Goal: Task Accomplishment & Management: Manage account settings

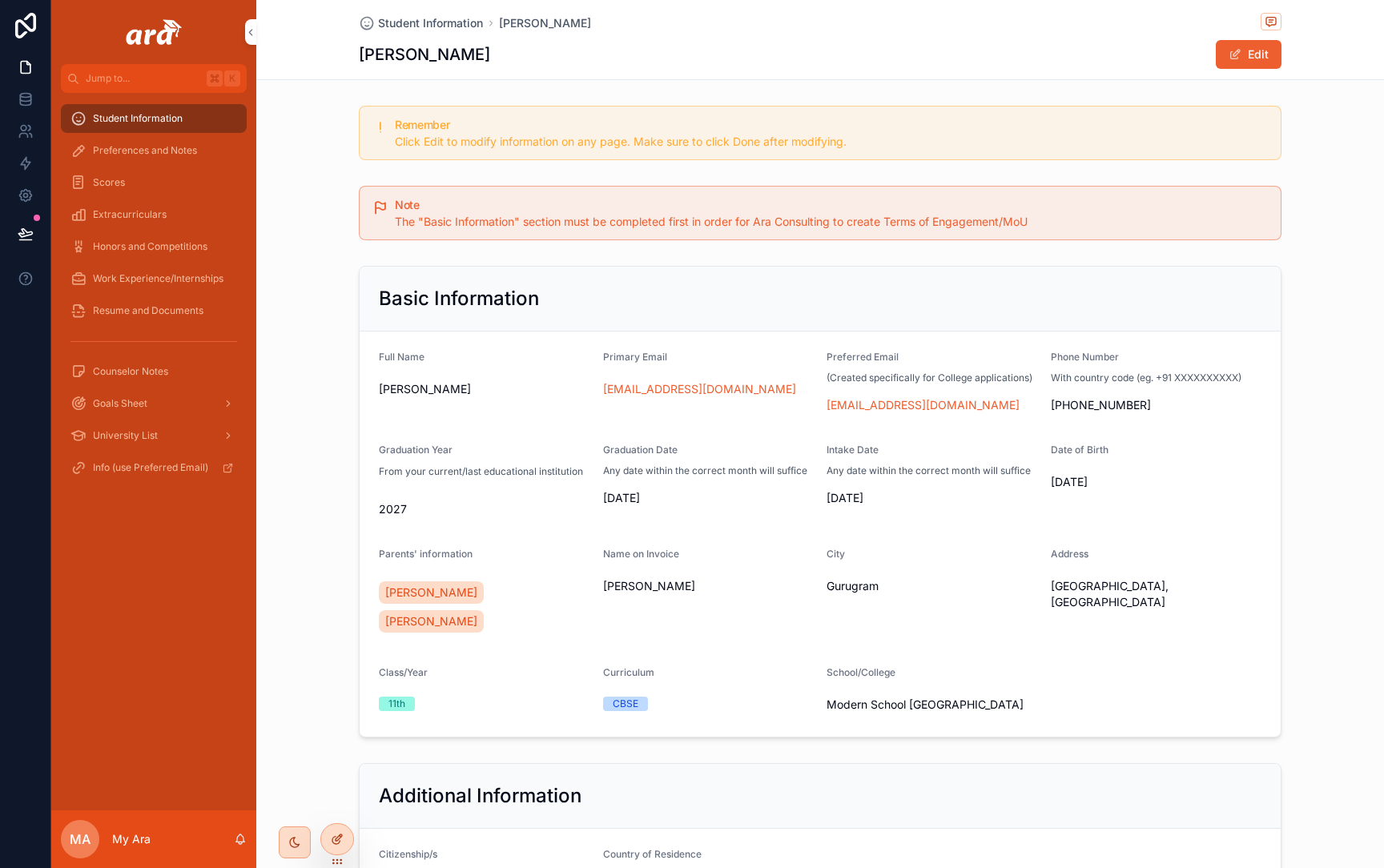
click at [327, 829] on div at bounding box center [337, 839] width 32 height 31
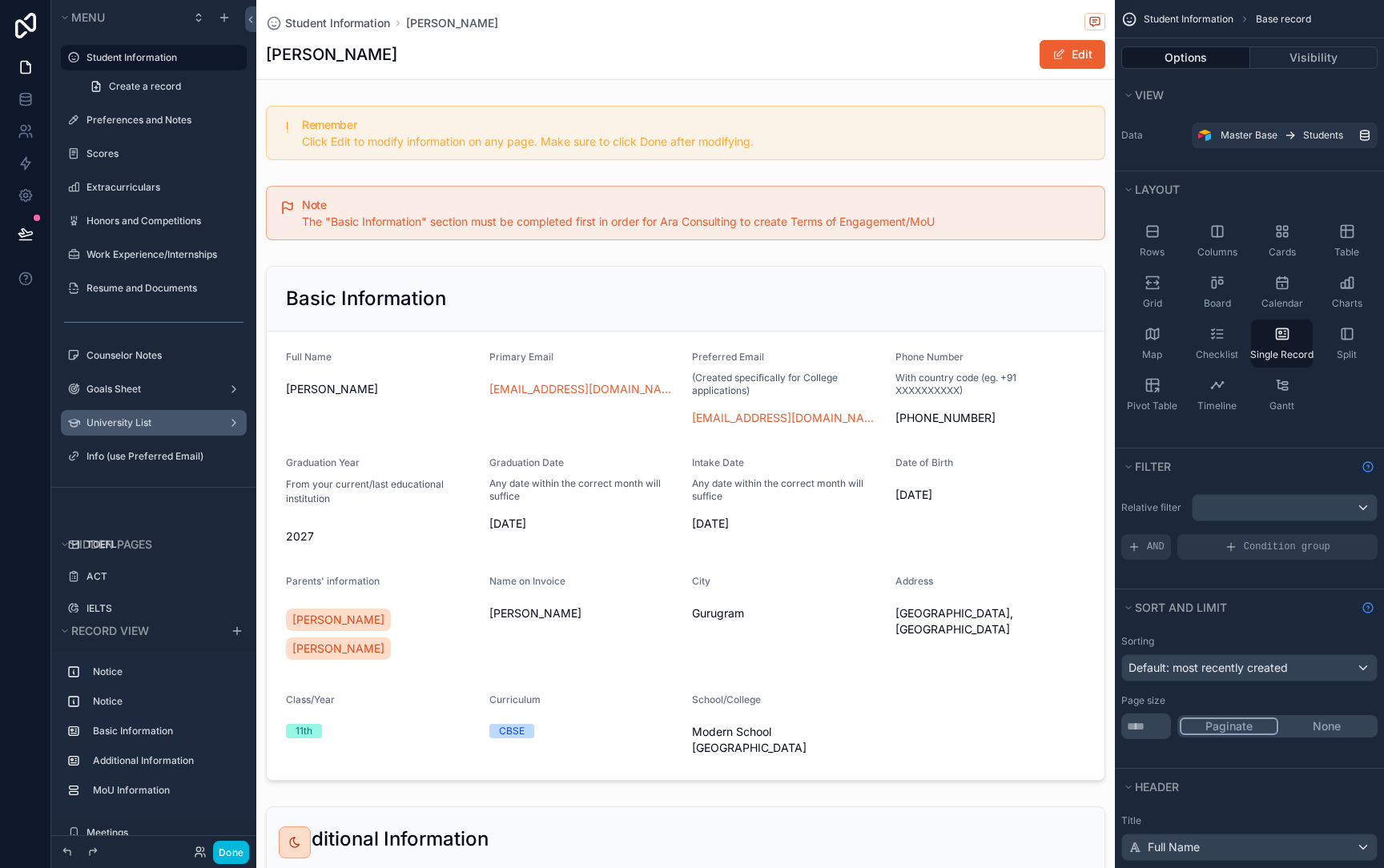
click at [154, 417] on label "University List" at bounding box center [151, 423] width 128 height 13
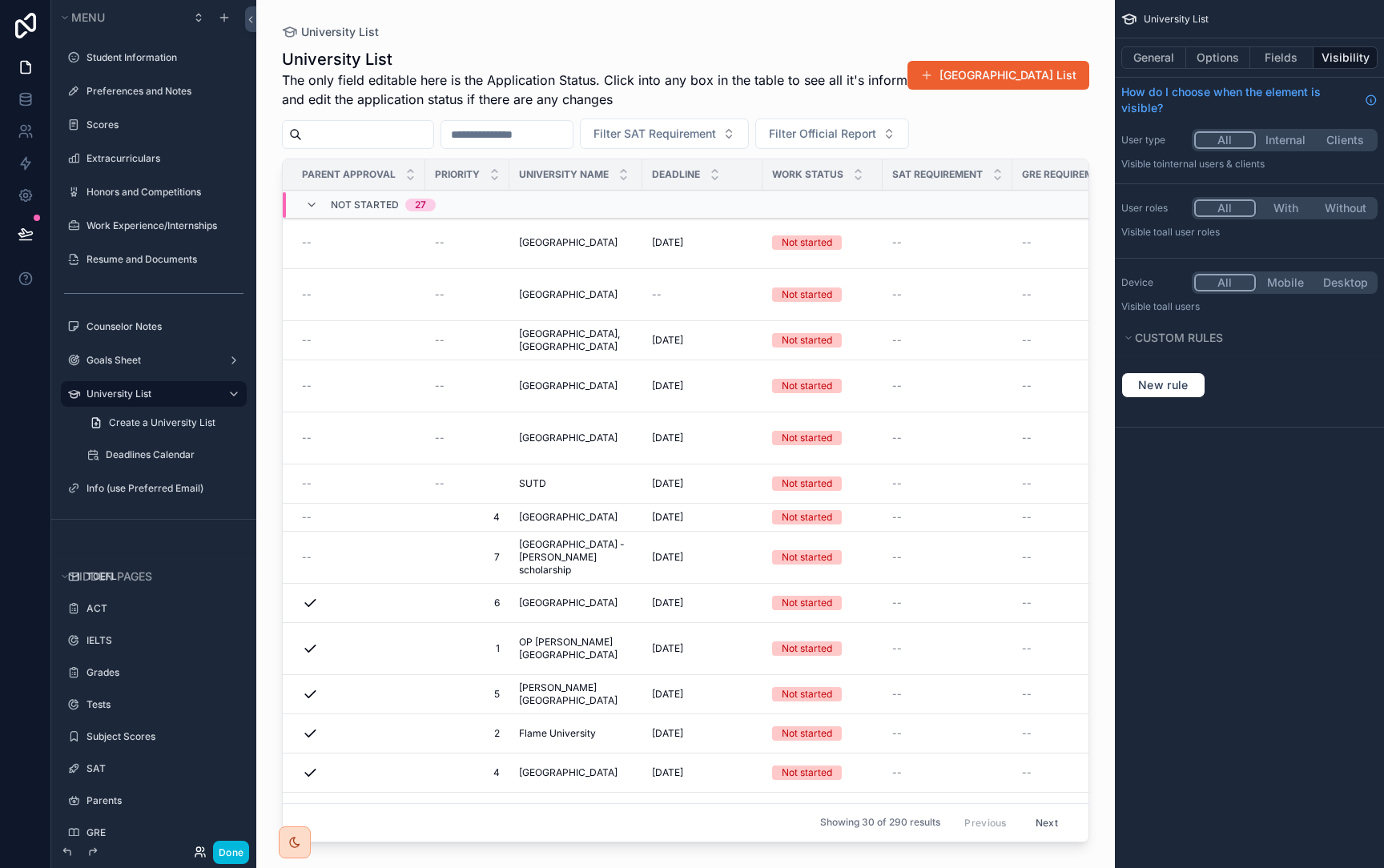
click at [200, 844] on div "Done" at bounding box center [217, 852] width 63 height 24
click at [201, 854] on icon at bounding box center [198, 855] width 6 height 4
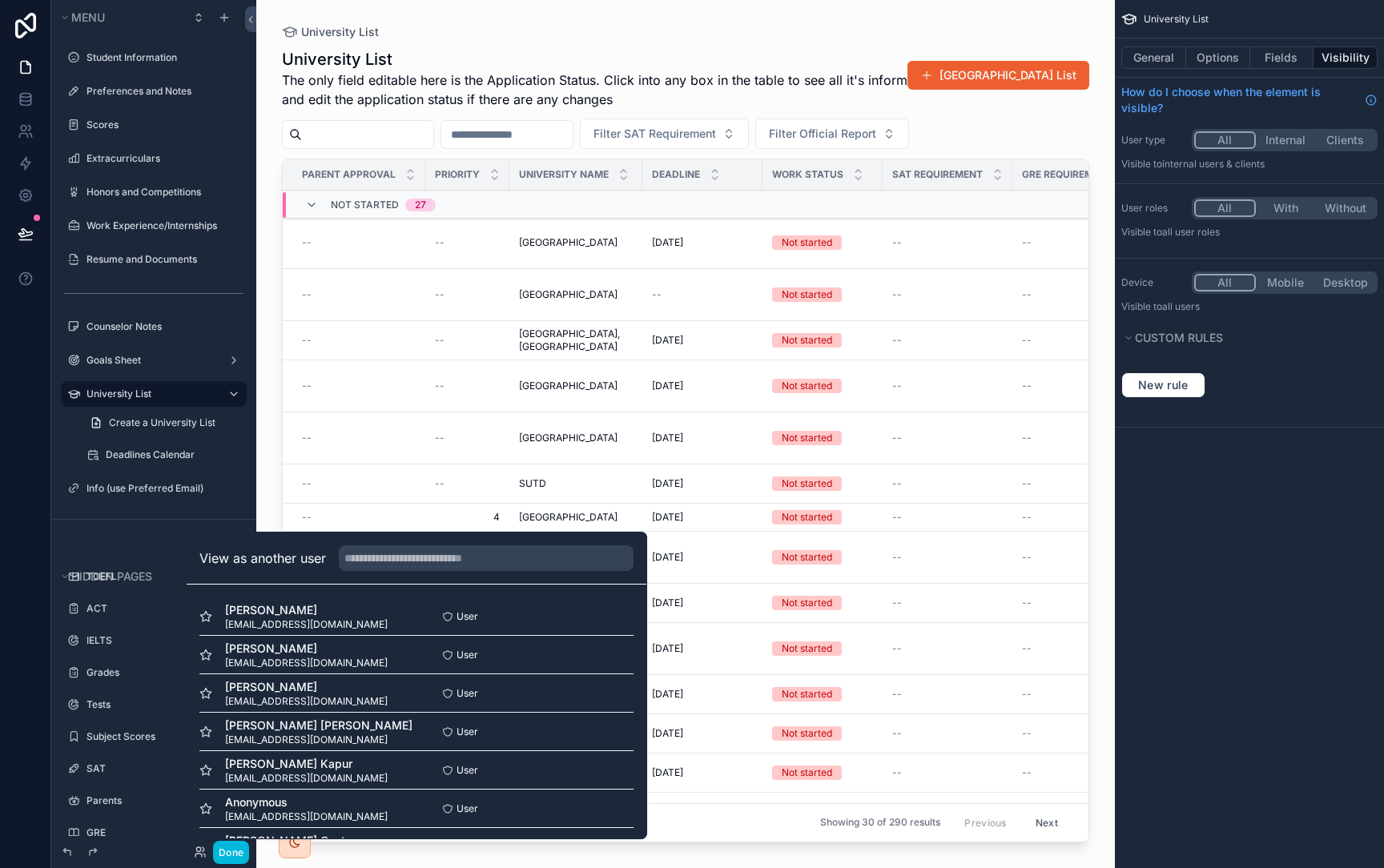
click at [0, 0] on button "Select" at bounding box center [0, 0] width 0 height 0
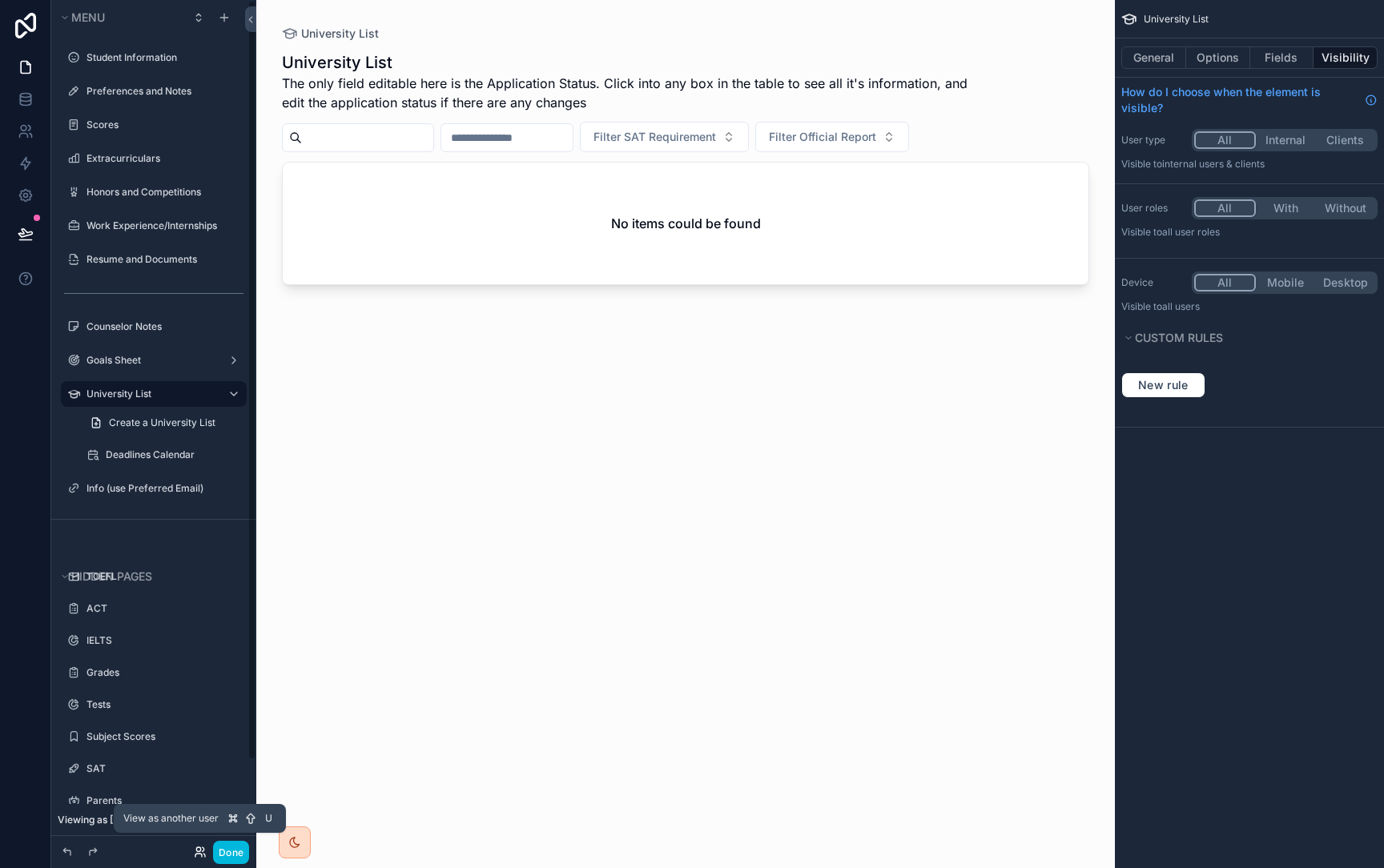
click at [193, 845] on icon at bounding box center [200, 851] width 13 height 13
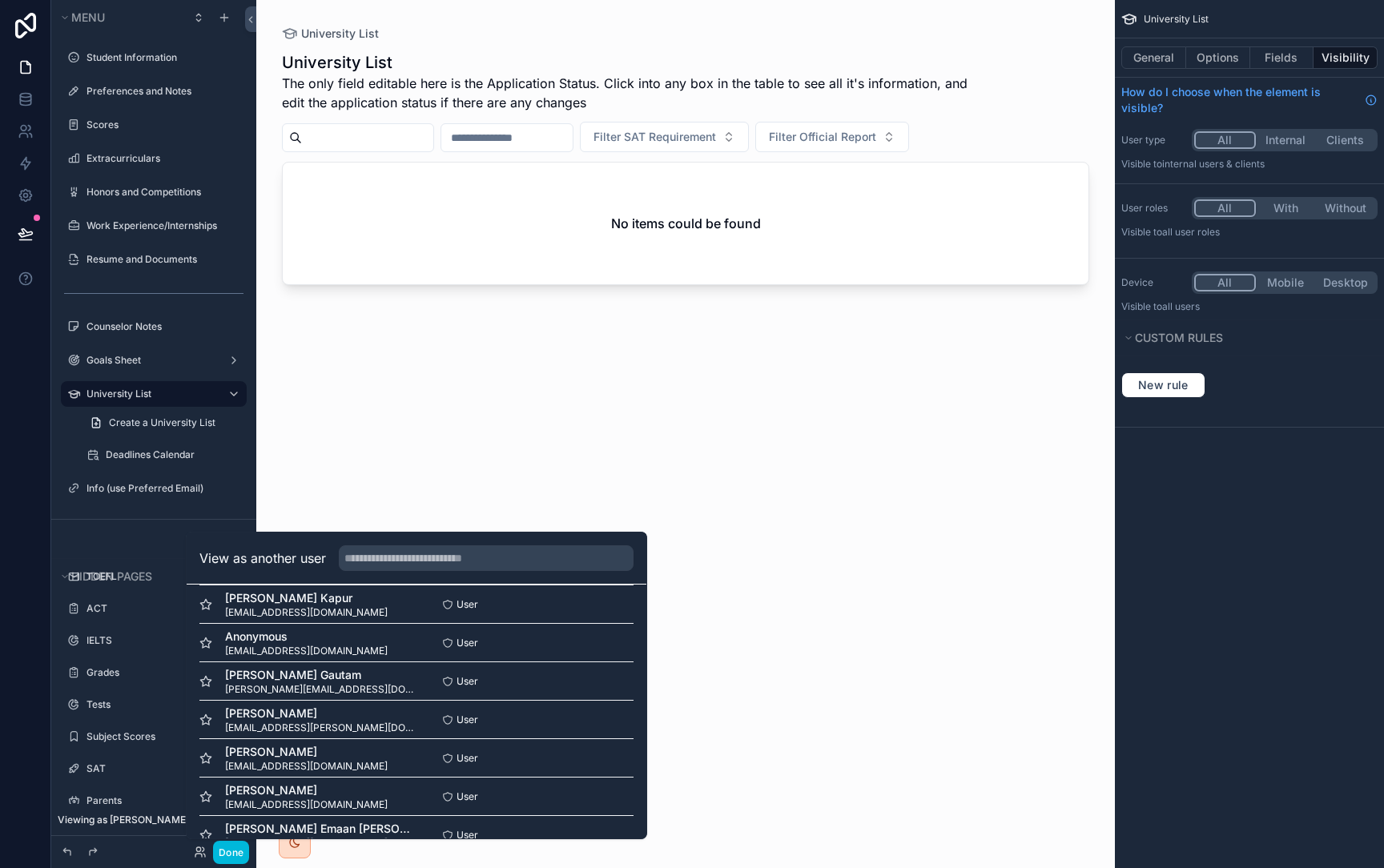
scroll to position [166, 0]
click at [0, 0] on button "Select" at bounding box center [0, 0] width 0 height 0
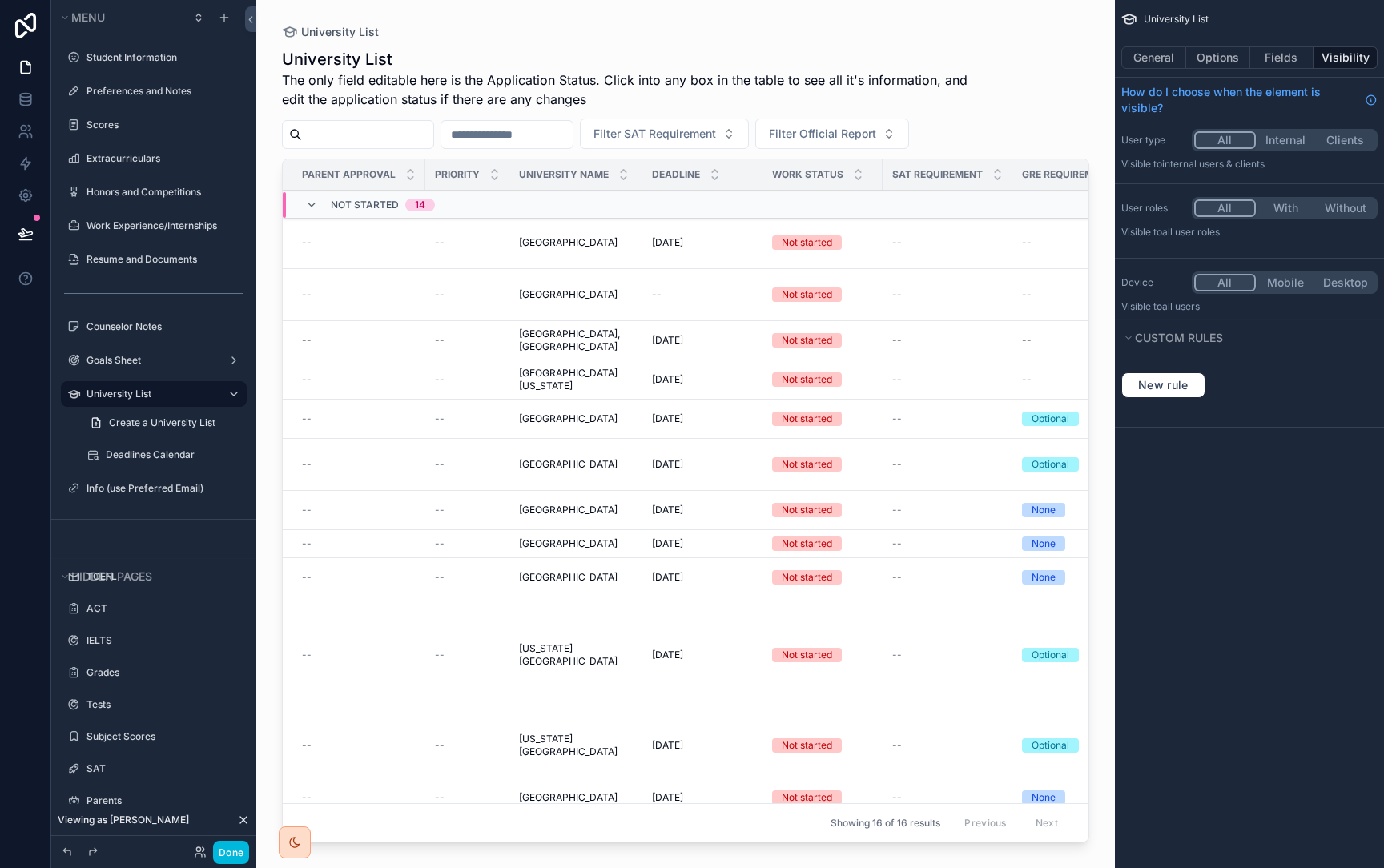
click at [812, 251] on div "scrollable content" at bounding box center [685, 424] width 859 height 849
click at [420, 253] on td "--" at bounding box center [354, 242] width 143 height 52
click at [407, 241] on div "--" at bounding box center [359, 242] width 114 height 13
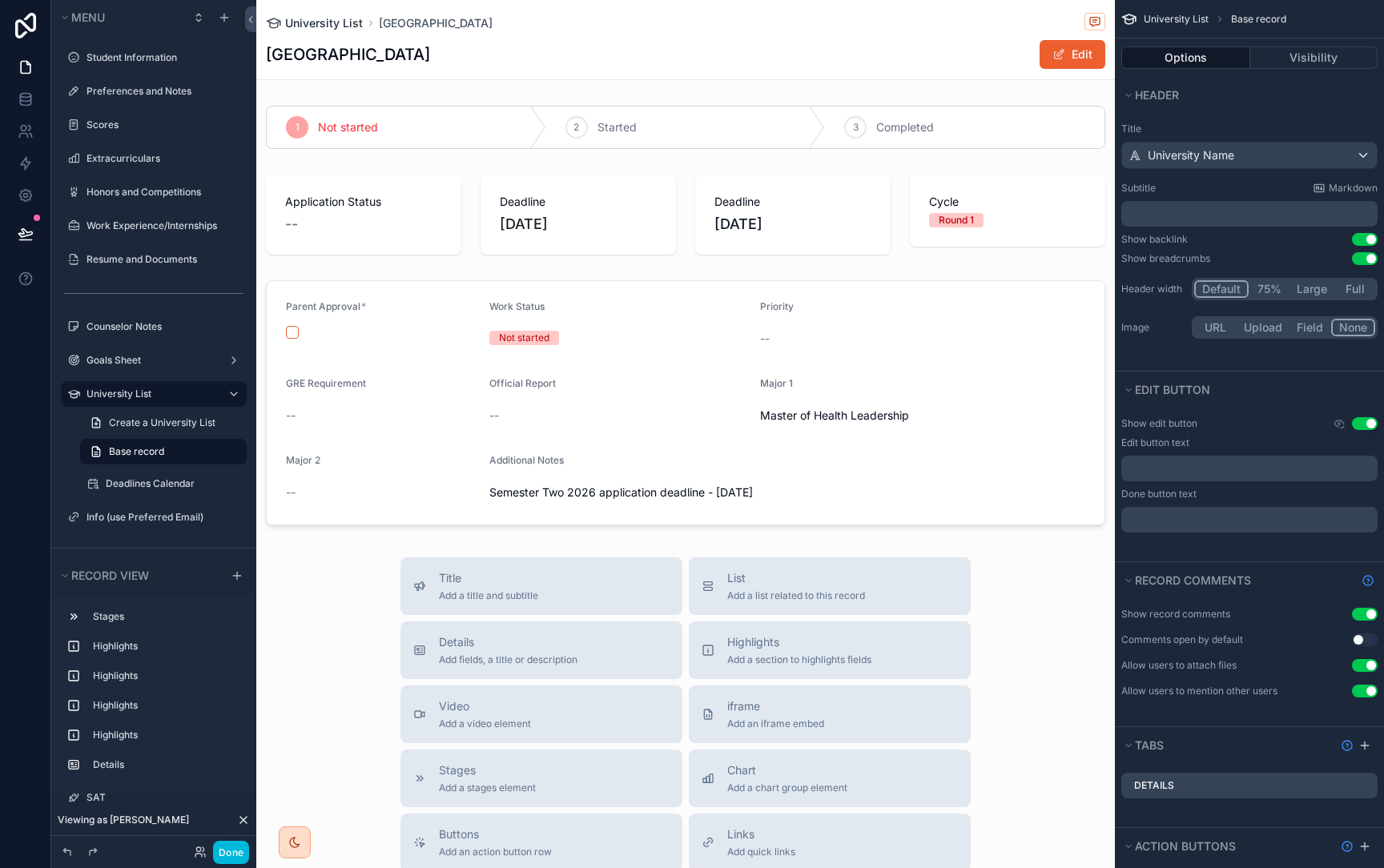
click at [355, 30] on span "University List" at bounding box center [324, 23] width 78 height 16
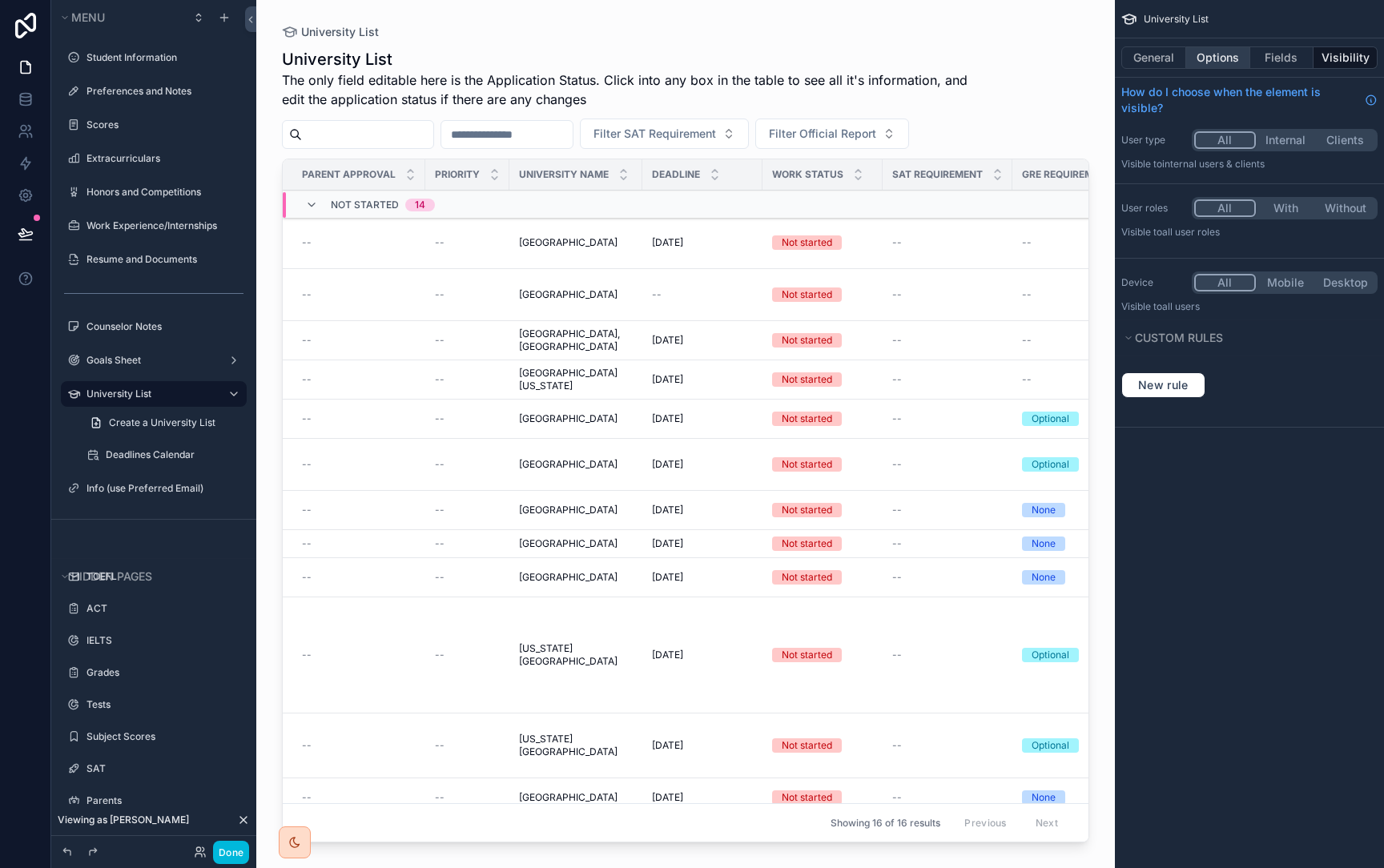
click at [1212, 60] on button "Options" at bounding box center [1218, 58] width 64 height 23
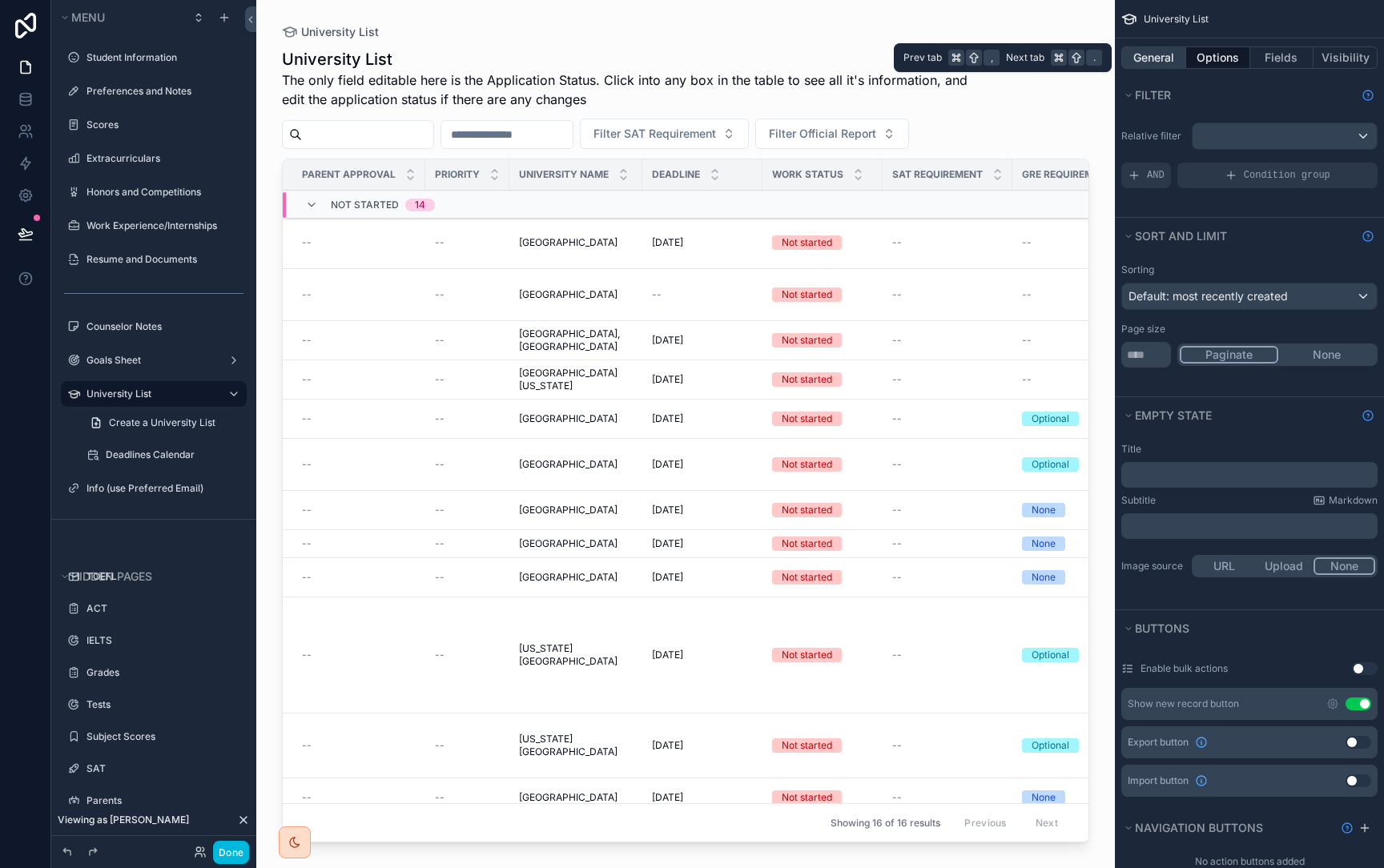
click at [1170, 60] on button "General" at bounding box center [1154, 58] width 65 height 23
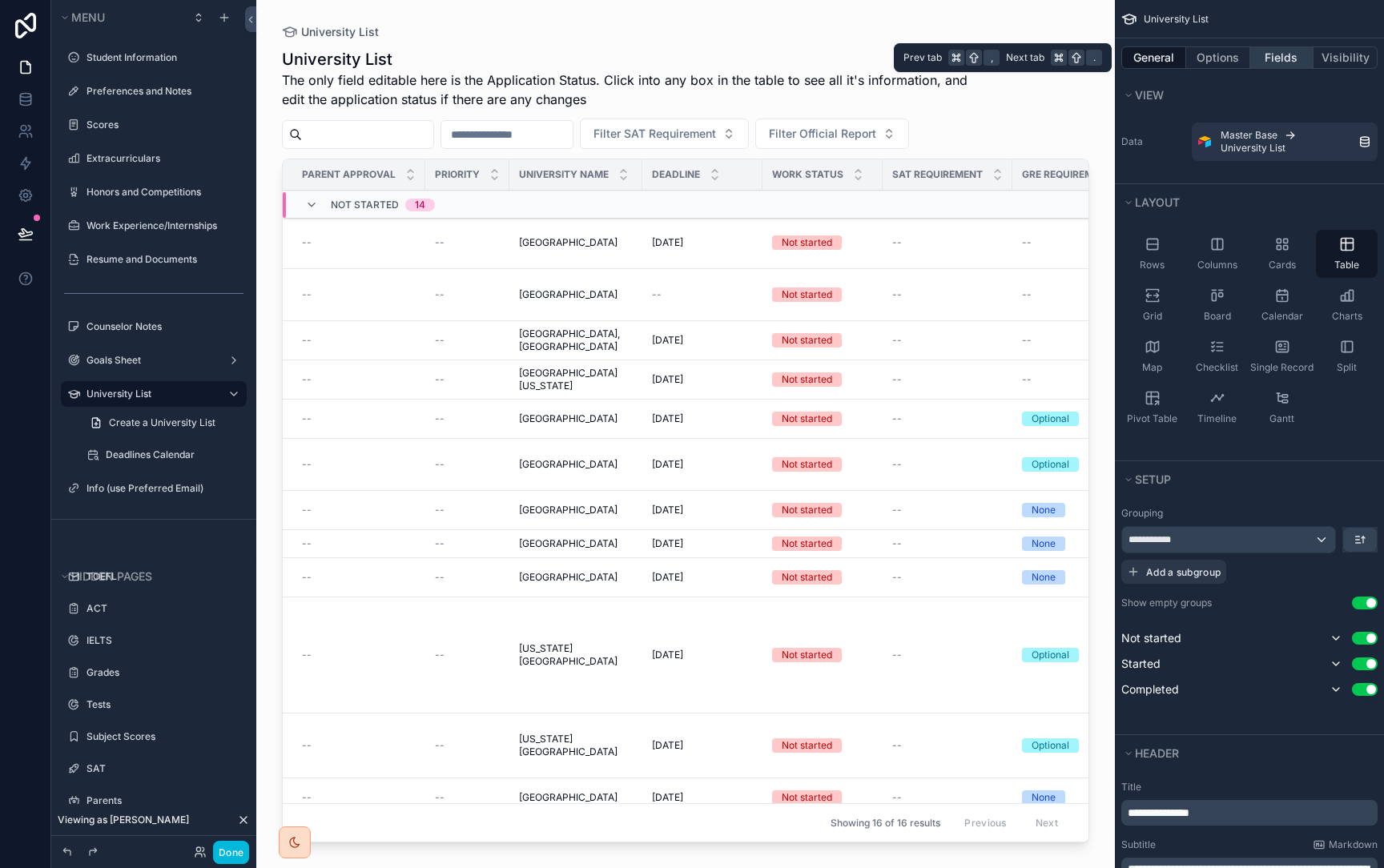
click at [1274, 60] on button "Fields" at bounding box center [1282, 58] width 64 height 23
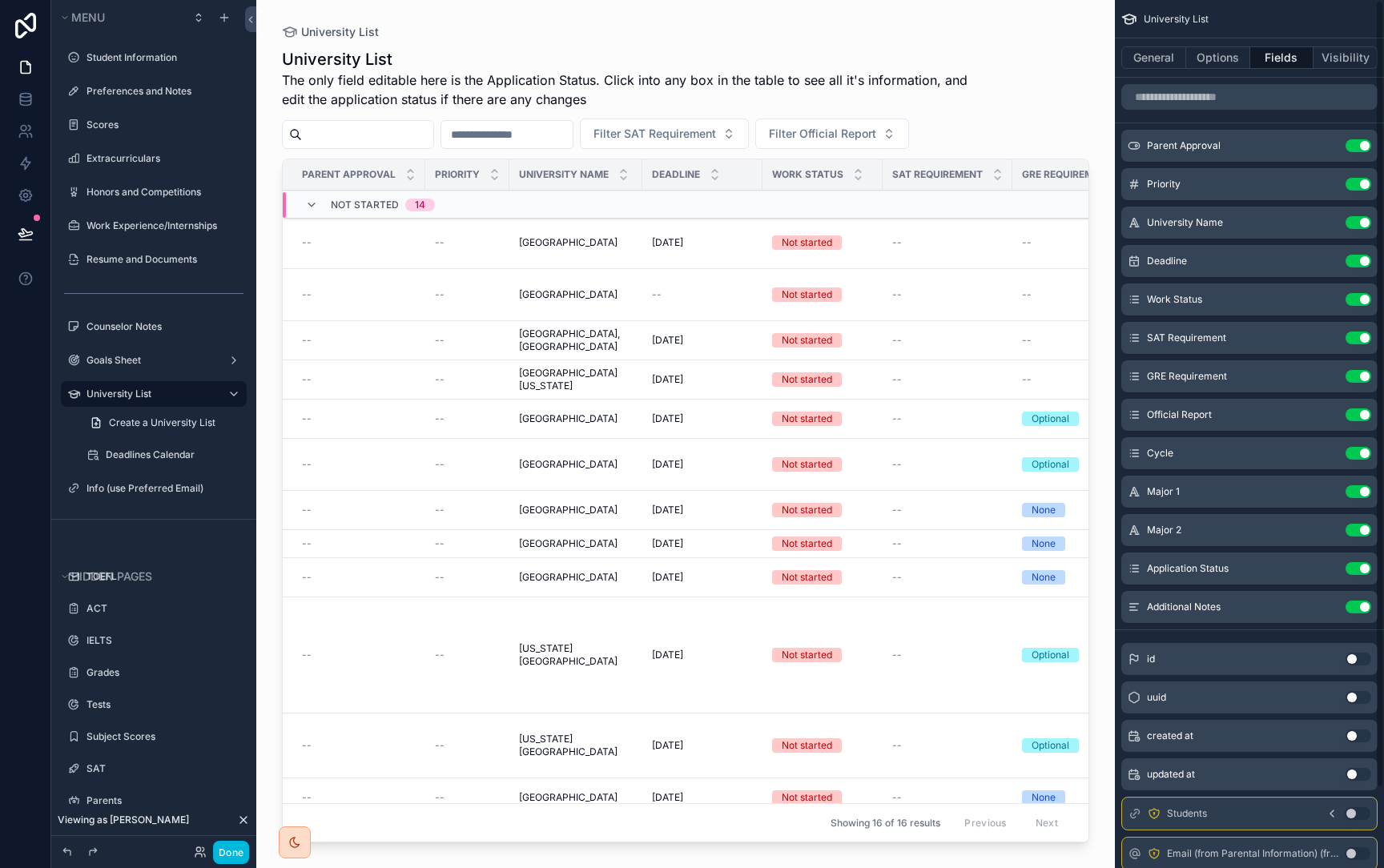
click at [0, 0] on icon "scrollable content" at bounding box center [0, 0] width 0 height 0
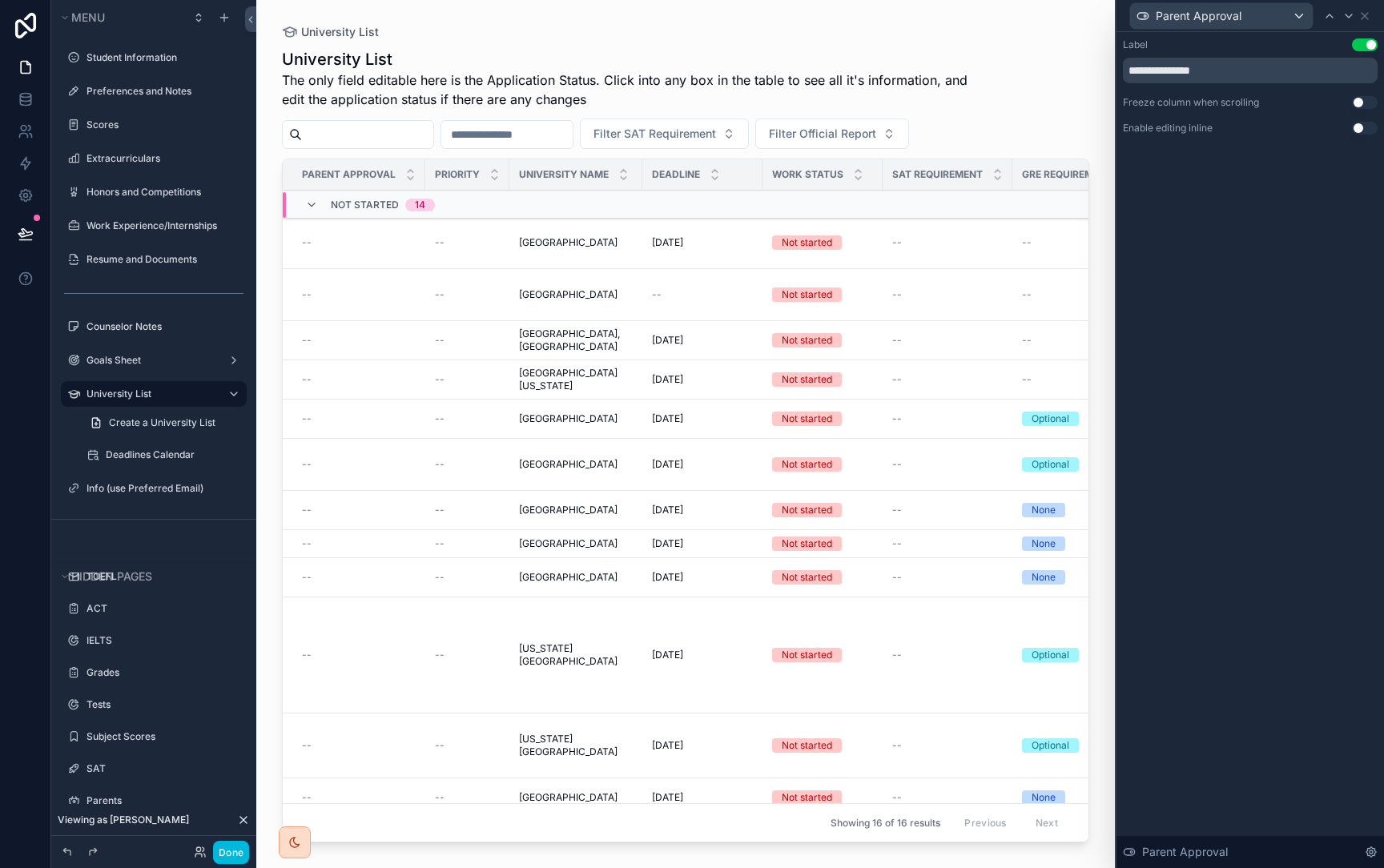
click at [1354, 129] on button "Use setting" at bounding box center [1365, 128] width 25 height 13
click at [1365, 10] on icon at bounding box center [1365, 16] width 13 height 13
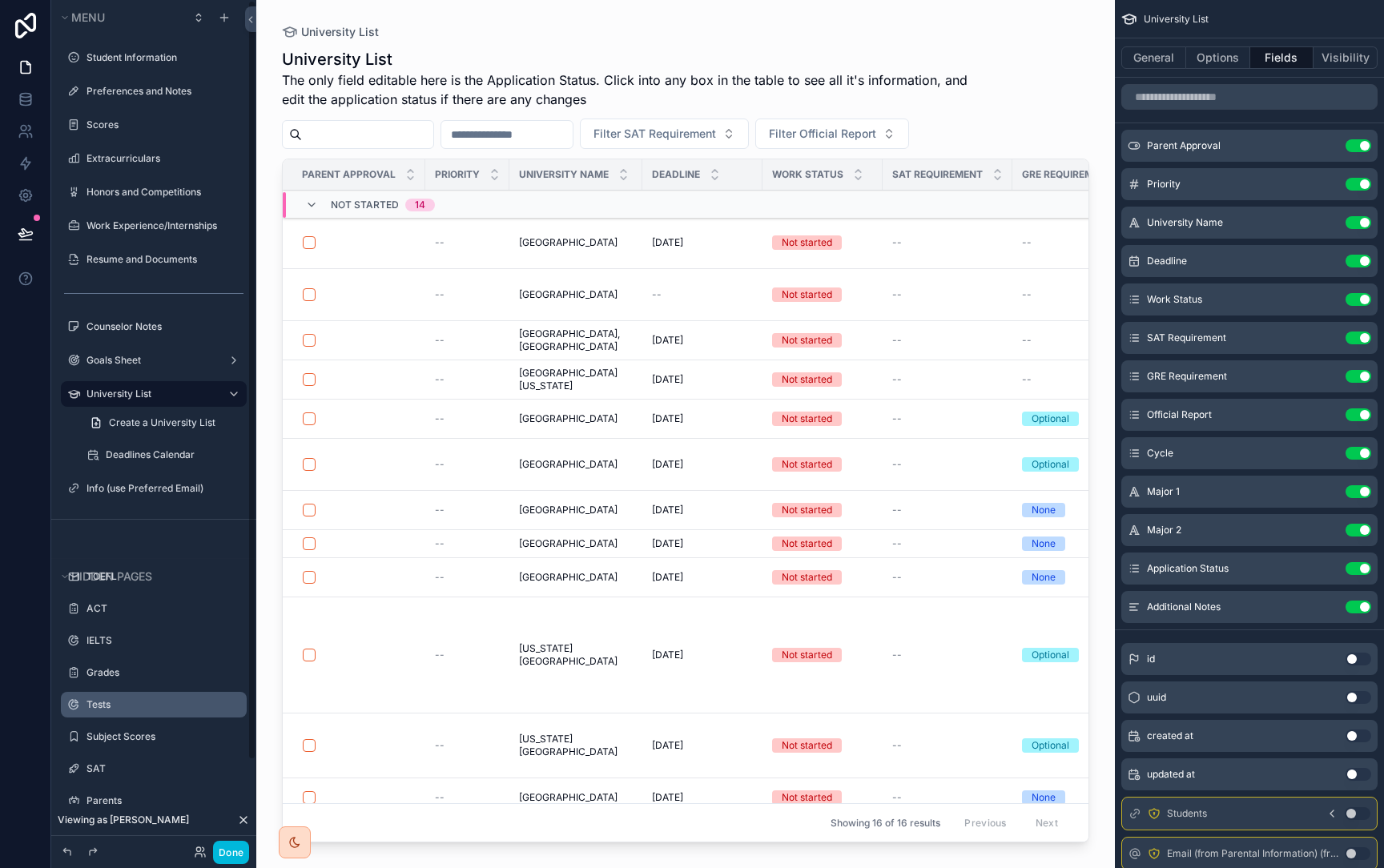
scroll to position [99, 0]
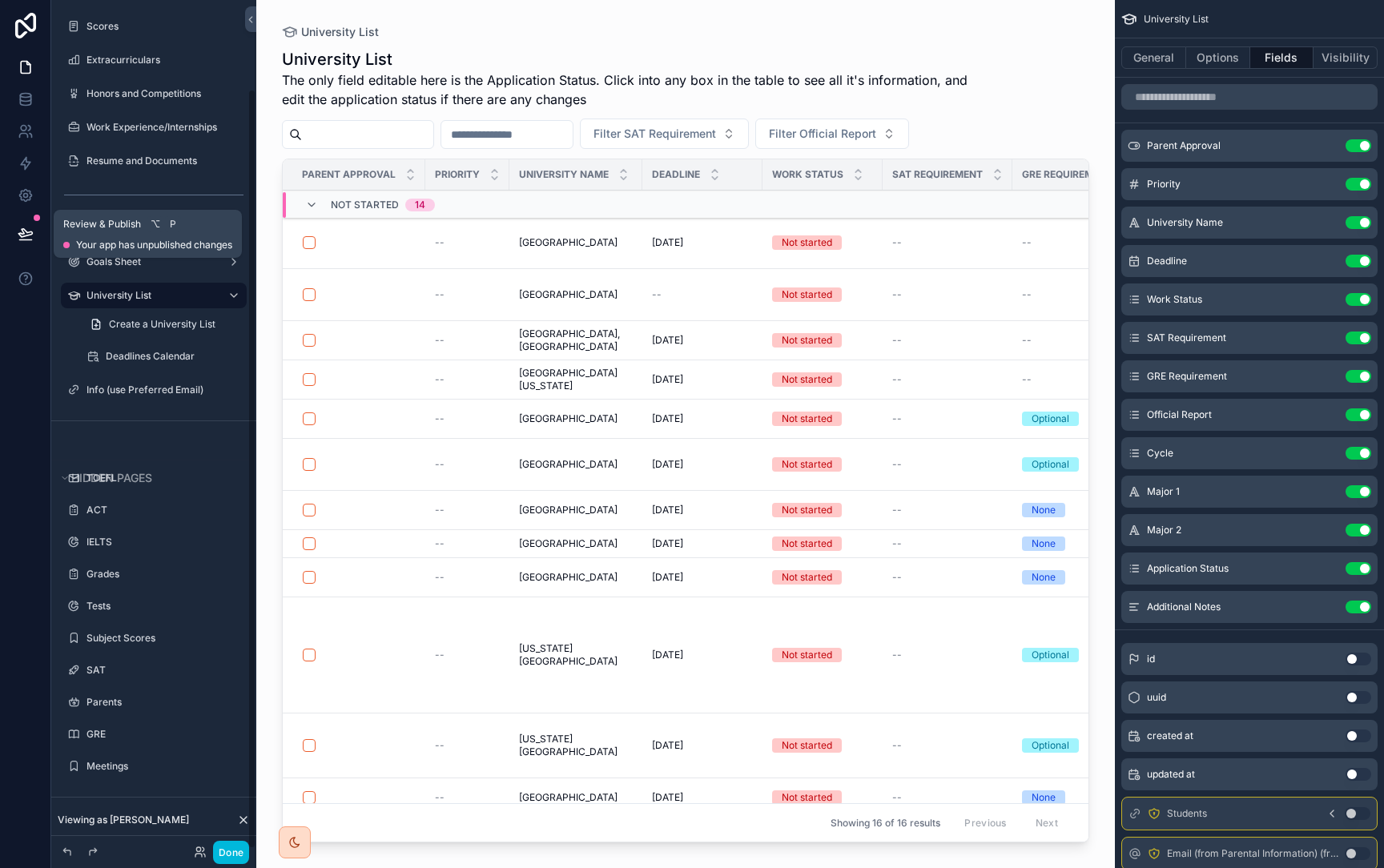
click at [11, 228] on button at bounding box center [25, 234] width 35 height 45
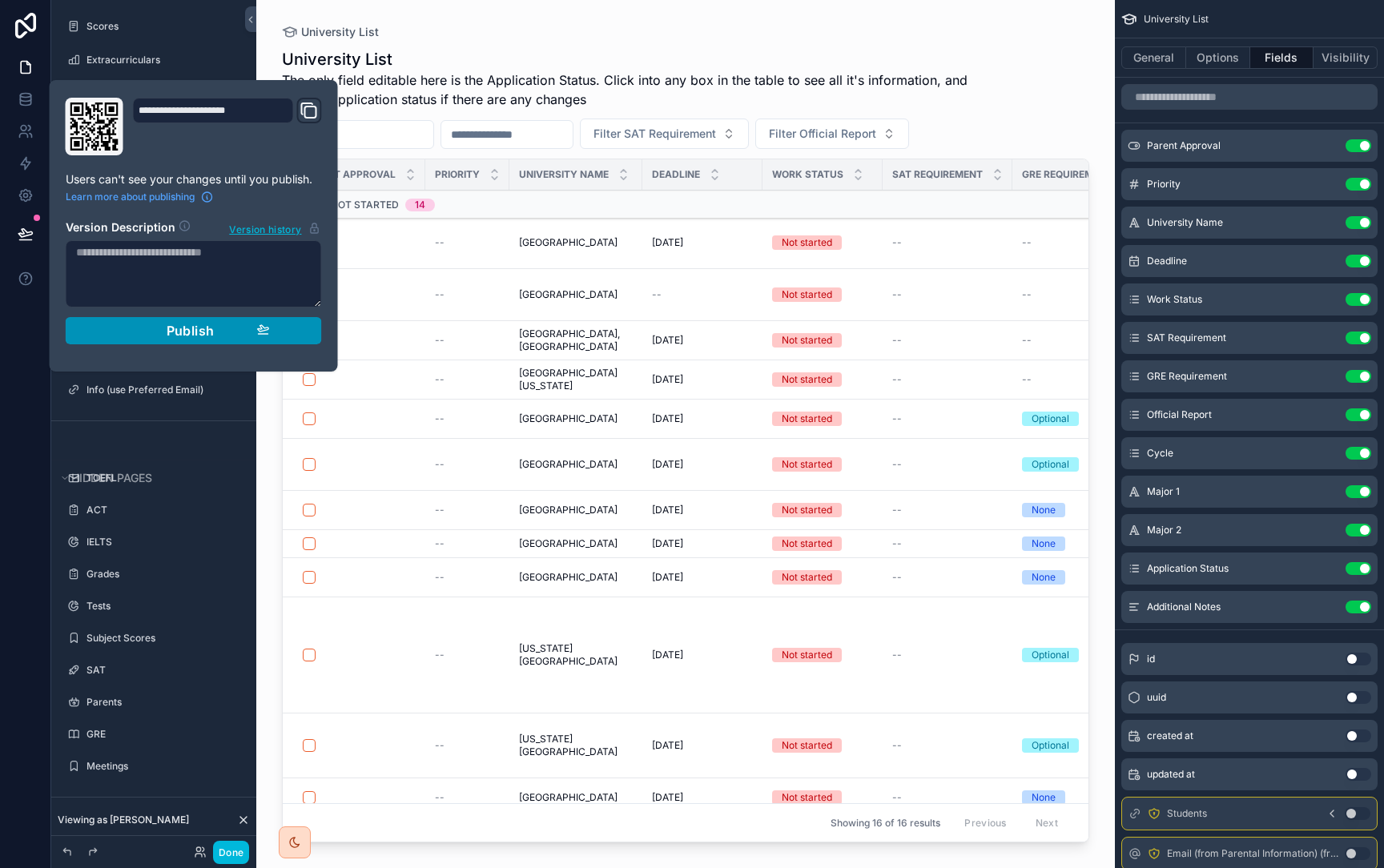
click at [221, 321] on button "Publish" at bounding box center [193, 330] width 256 height 27
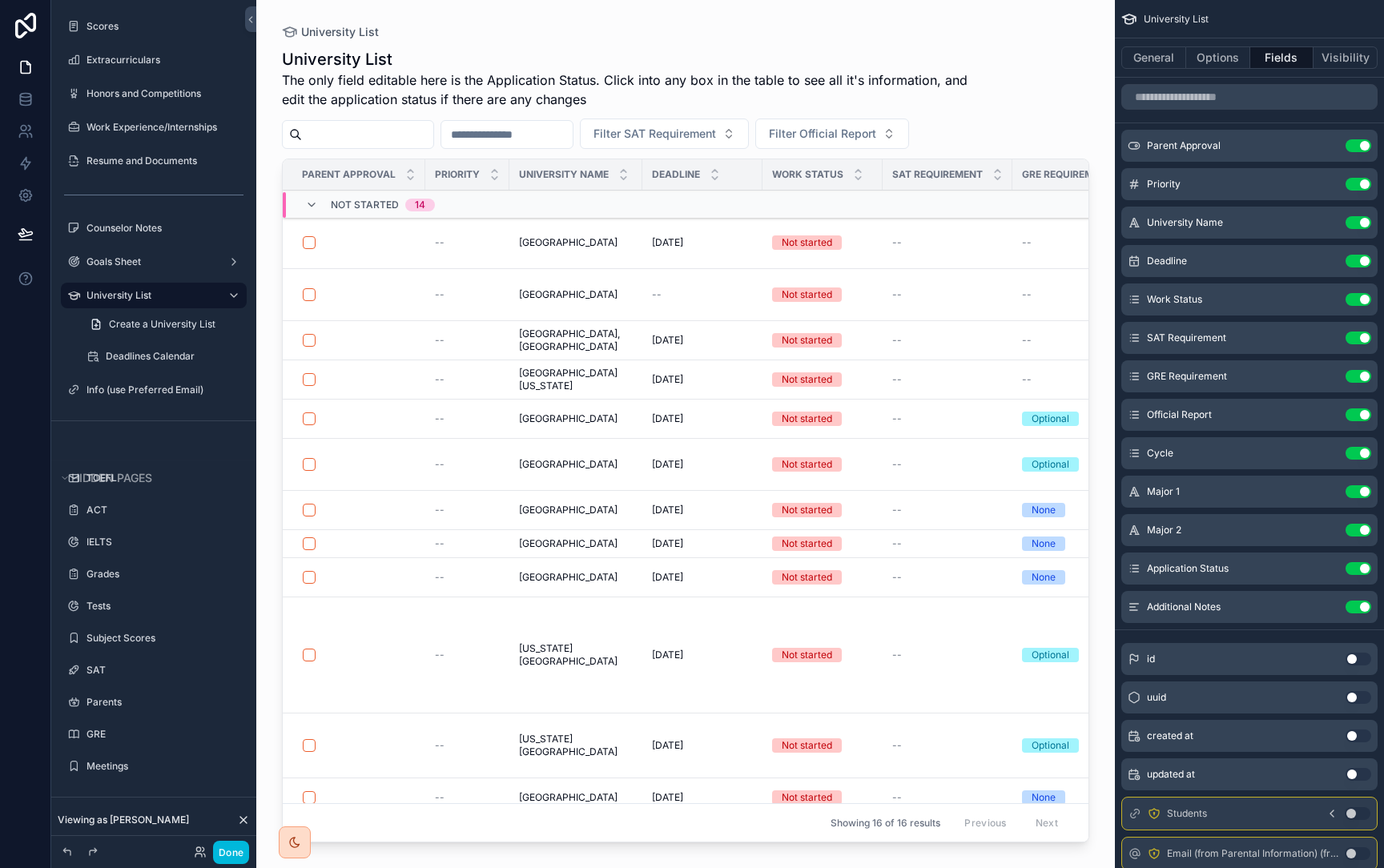
click at [381, 46] on div "University List The only field editable here is the Application Status. Click i…" at bounding box center [685, 444] width 807 height 810
click at [231, 858] on button "Done" at bounding box center [230, 852] width 36 height 24
